Goal: Book appointment/travel/reservation

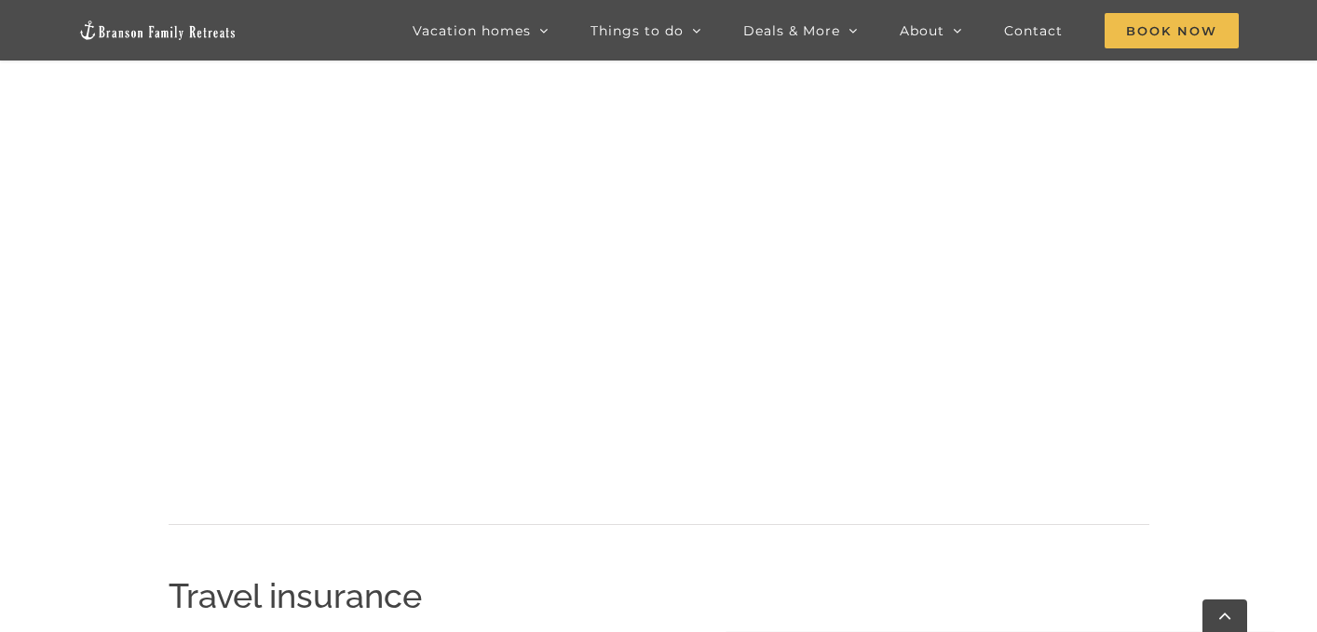
scroll to position [1931, 0]
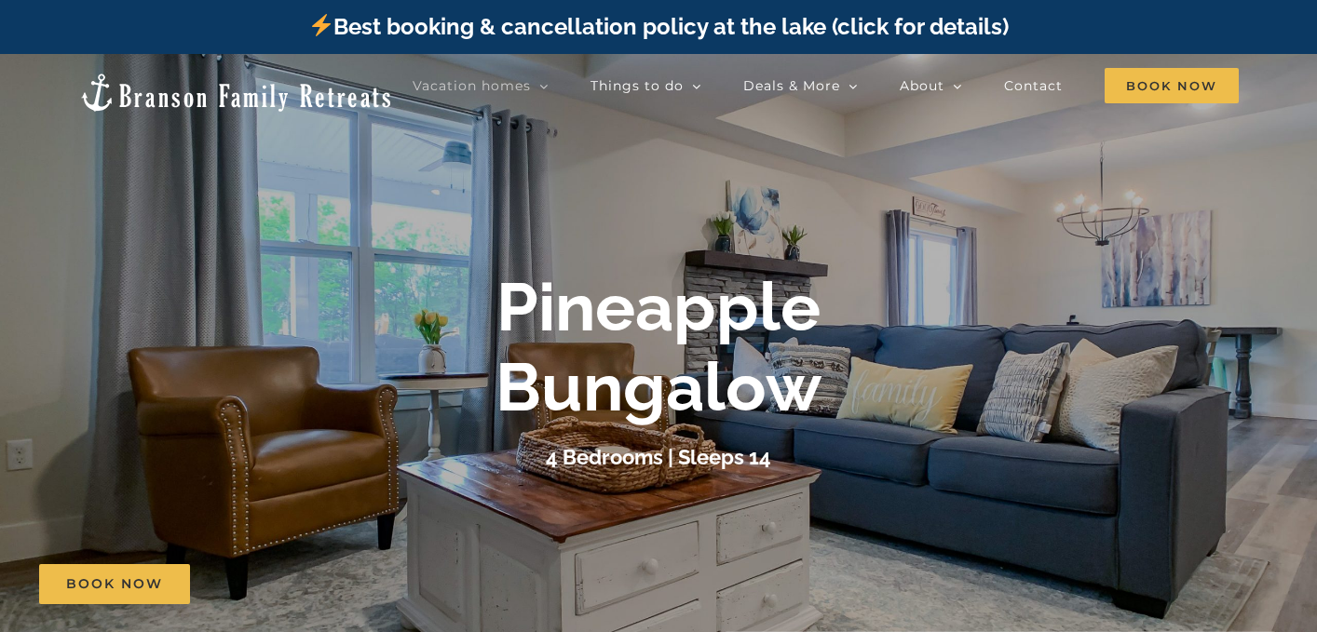
click at [1176, 104] on div "Vacation homes 2 to 3 Bedrooms Mini Camp | 2 Bedrooms Mini Pearl | 2 Bedrooms M…" at bounding box center [658, 92] width 1261 height 76
click at [1181, 86] on span "Book Now" at bounding box center [1172, 85] width 134 height 35
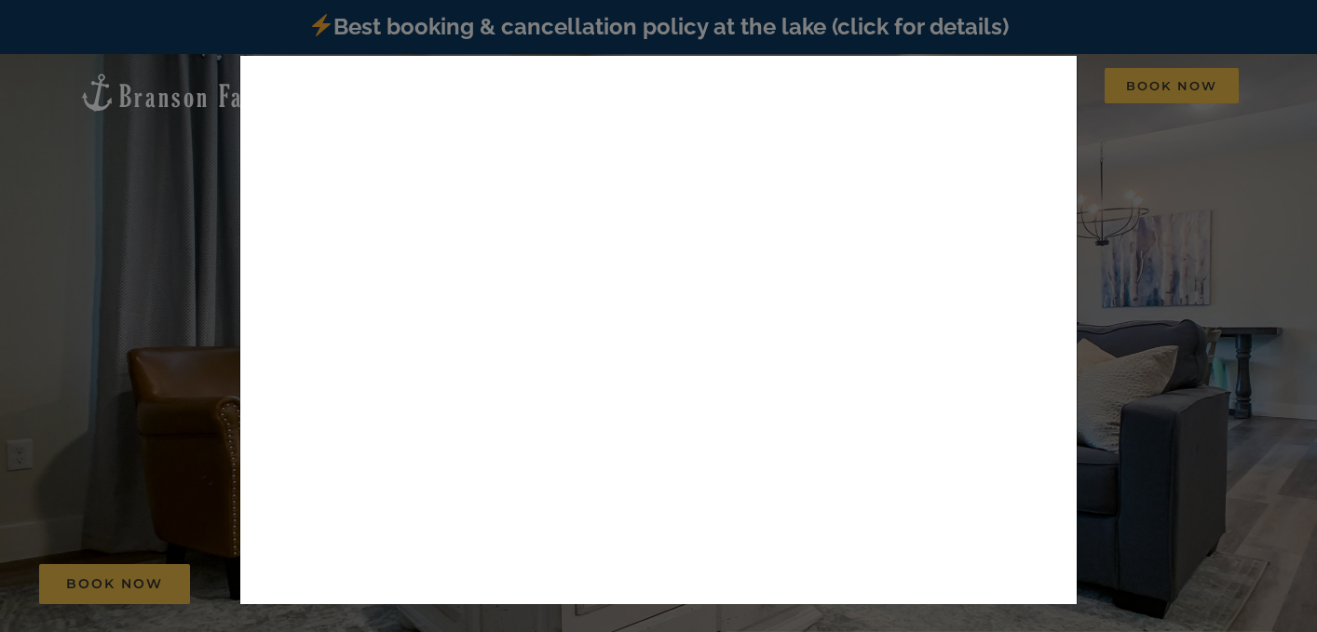
scroll to position [258, 0]
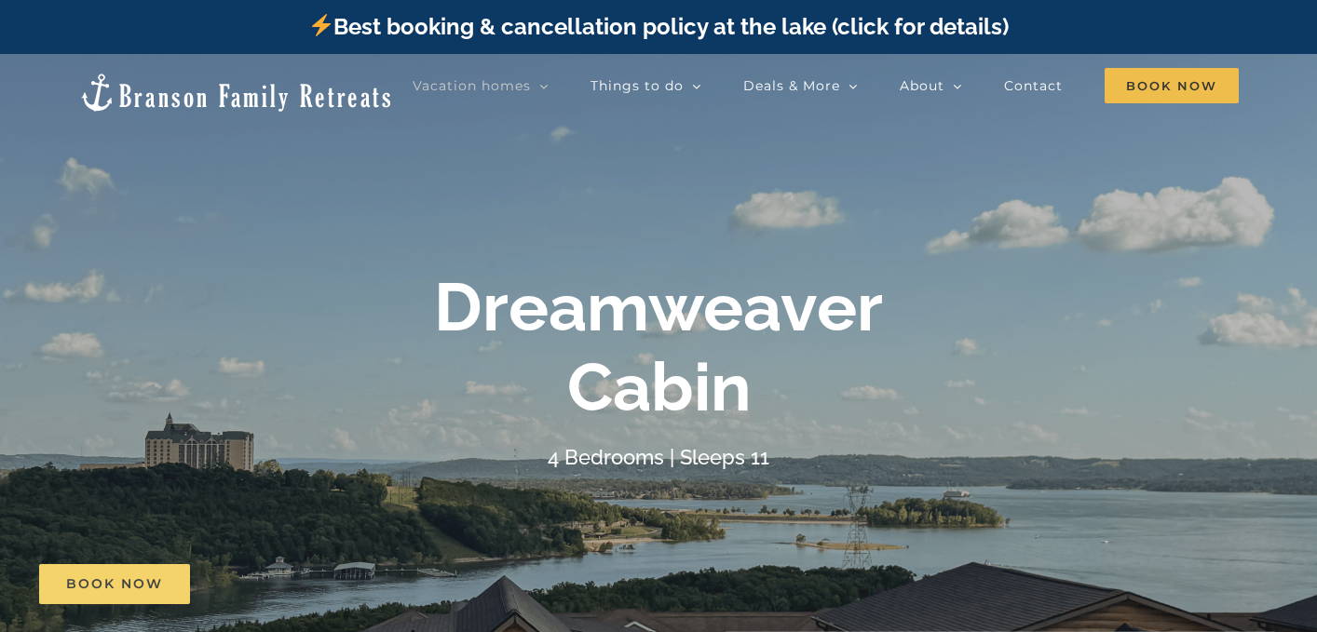
click at [87, 586] on span "Book Now" at bounding box center [114, 585] width 97 height 16
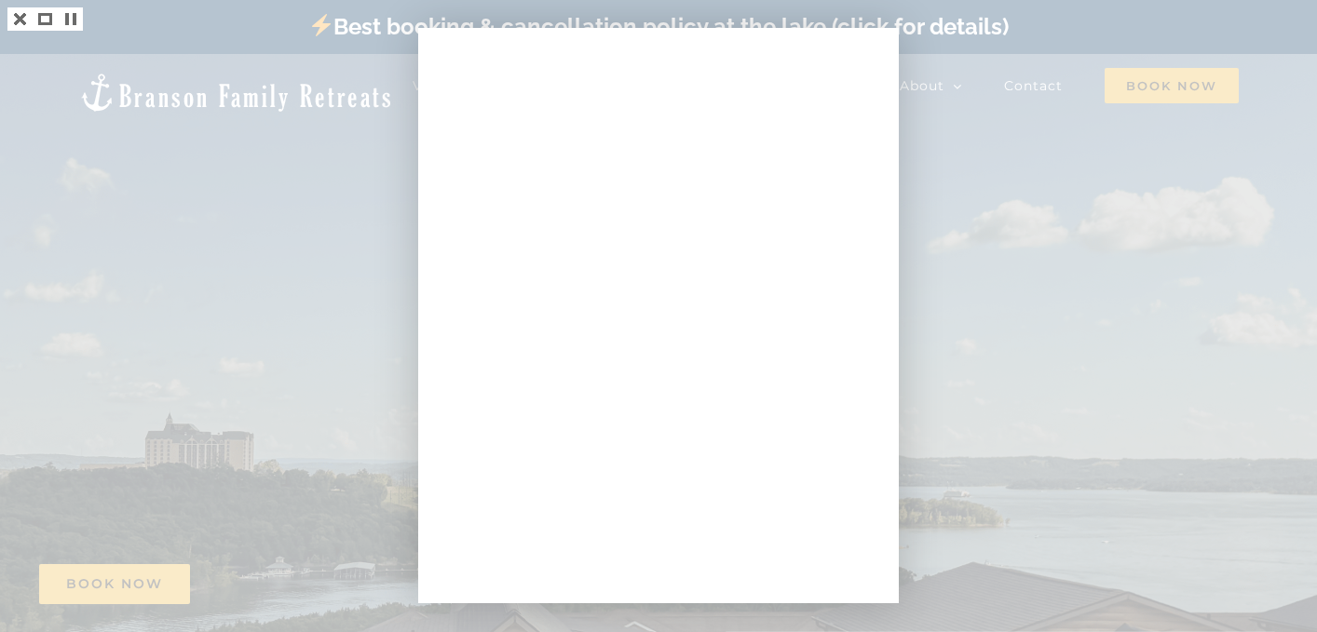
click at [228, 278] on div at bounding box center [658, 316] width 1317 height 632
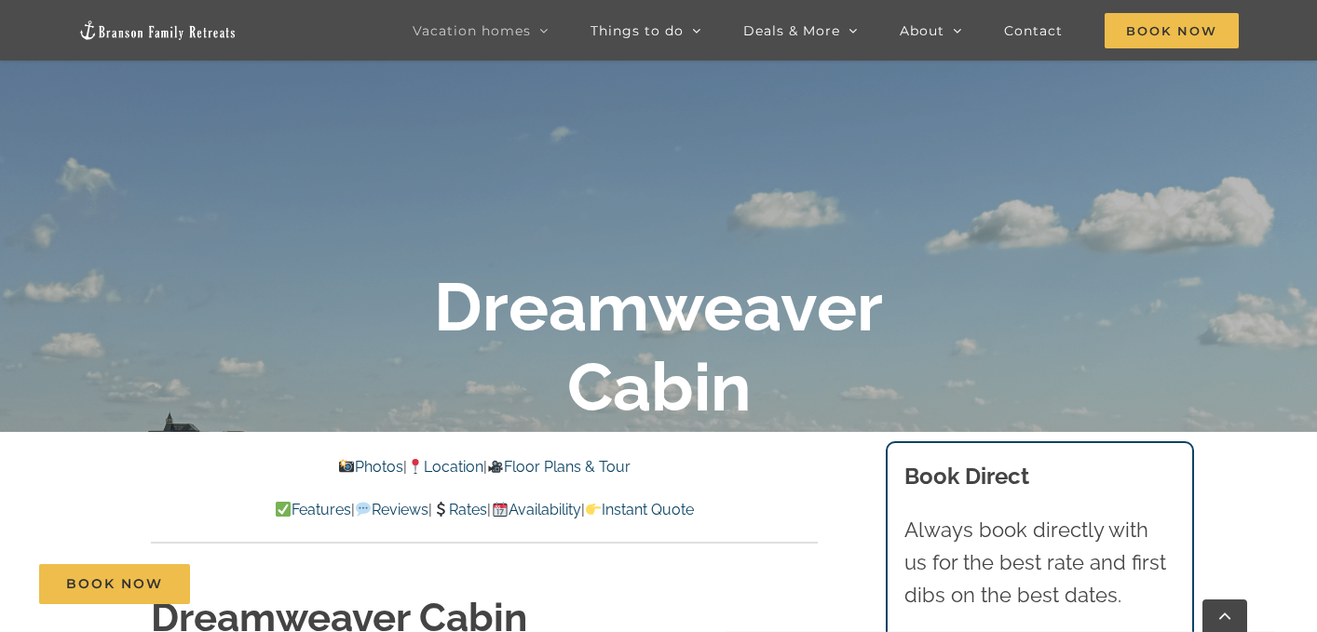
scroll to position [252, 0]
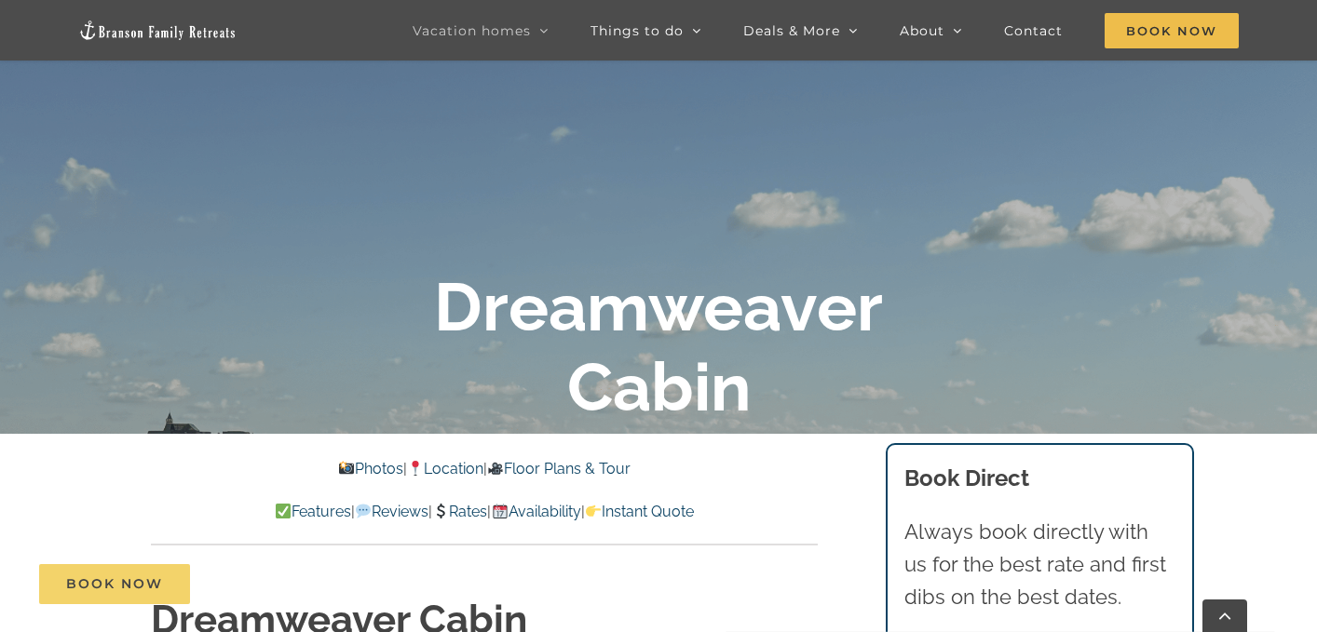
click at [136, 588] on span "Book Now" at bounding box center [114, 585] width 97 height 16
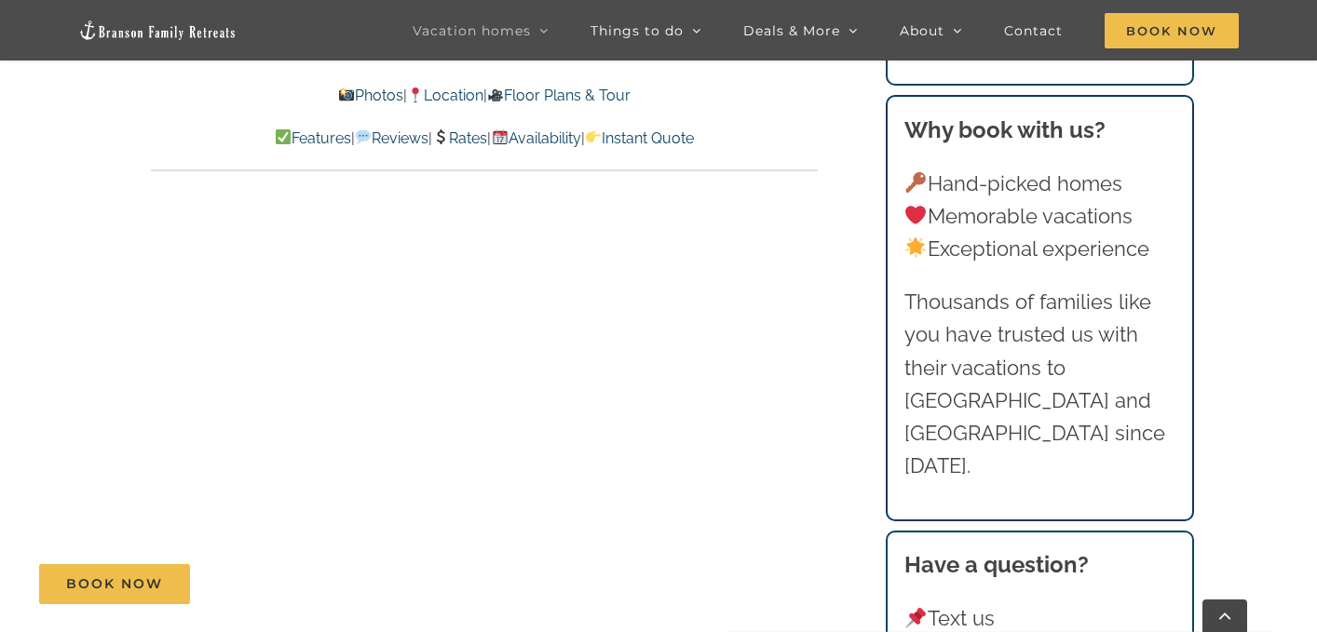
scroll to position [11871, 0]
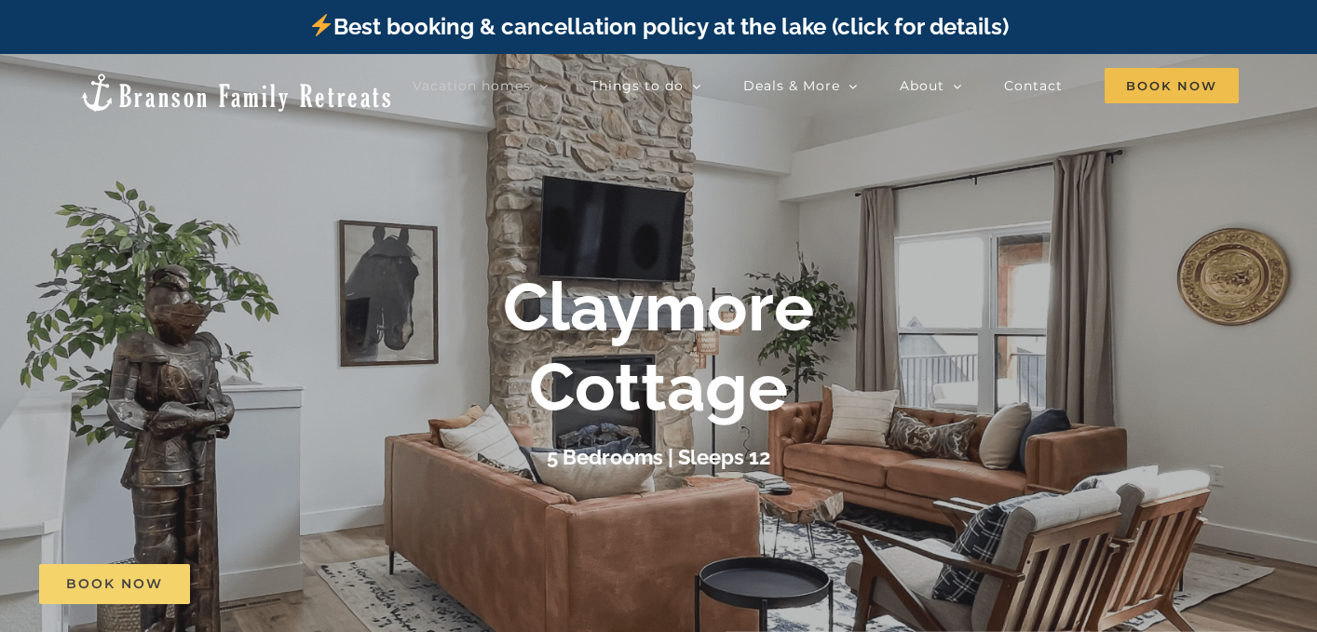
click at [141, 590] on span "Book Now" at bounding box center [114, 585] width 97 height 16
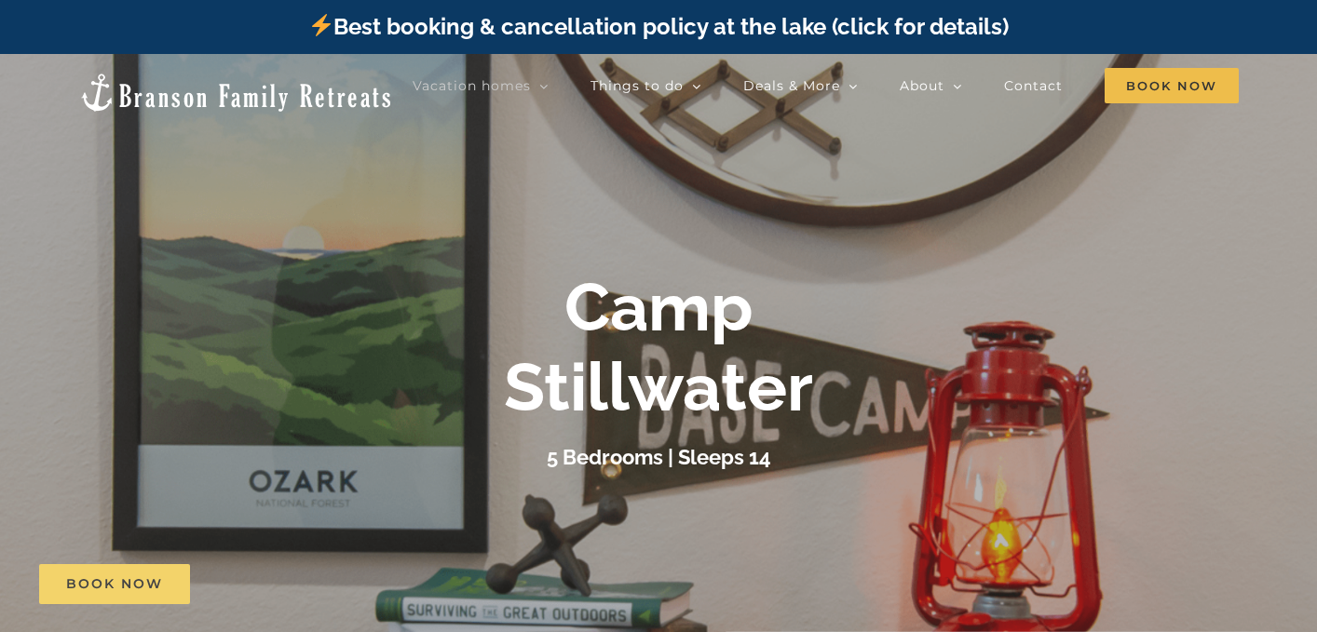
click at [110, 591] on span "Book Now" at bounding box center [114, 585] width 97 height 16
